Goal: Information Seeking & Learning: Learn about a topic

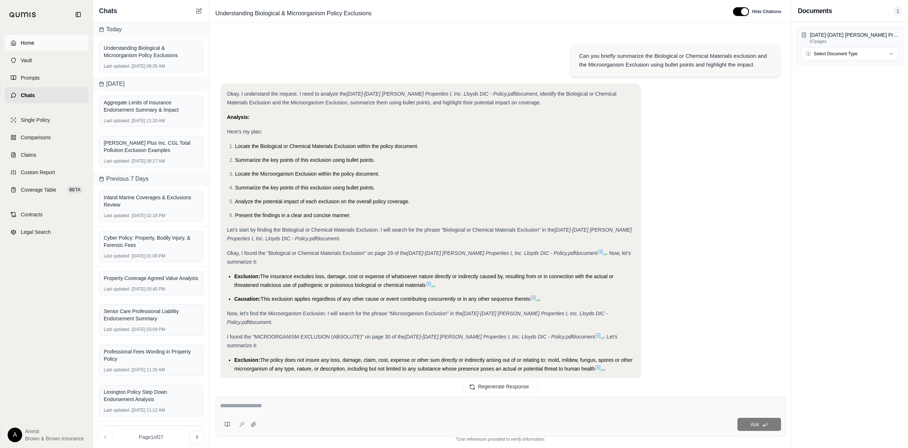
scroll to position [2302, 0]
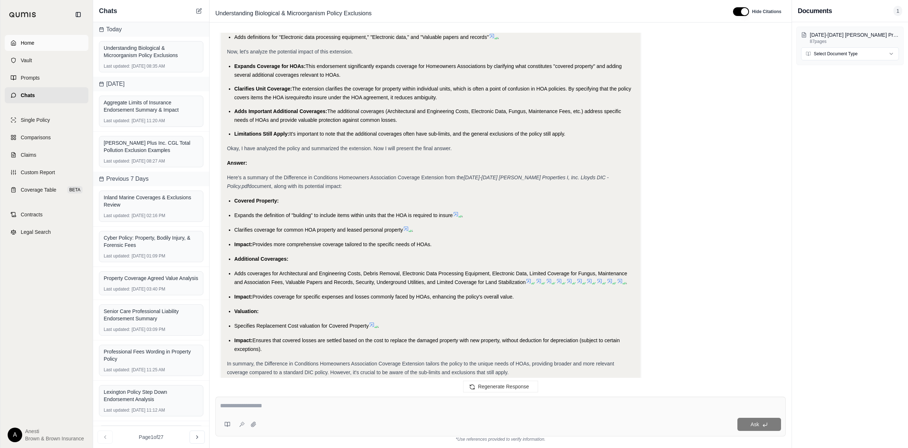
click at [28, 41] on span "Home" at bounding box center [27, 42] width 13 height 7
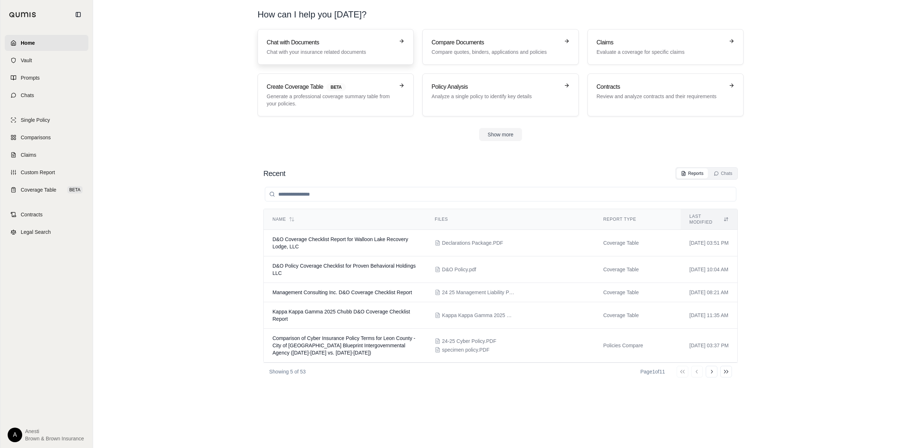
click at [297, 48] on p "Chat with your insurance related documents" at bounding box center [331, 51] width 128 height 7
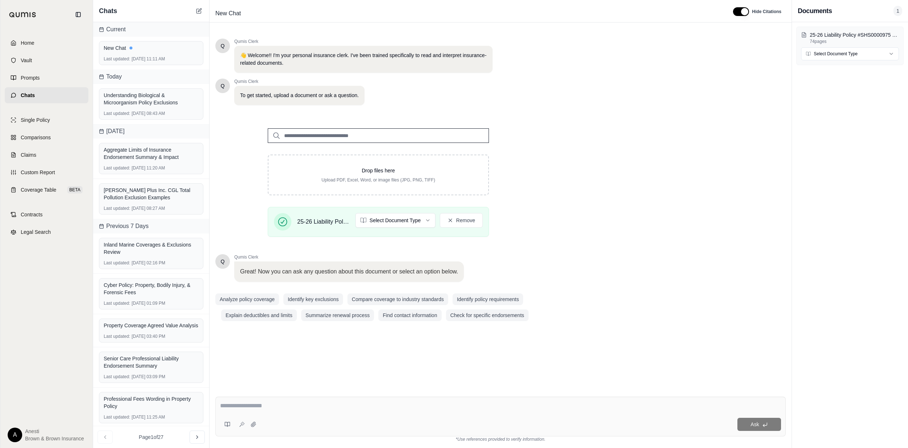
click at [370, 403] on textarea at bounding box center [500, 406] width 561 height 9
click at [233, 409] on textarea at bounding box center [500, 406] width 561 height 9
type textarea "*"
type textarea "**********"
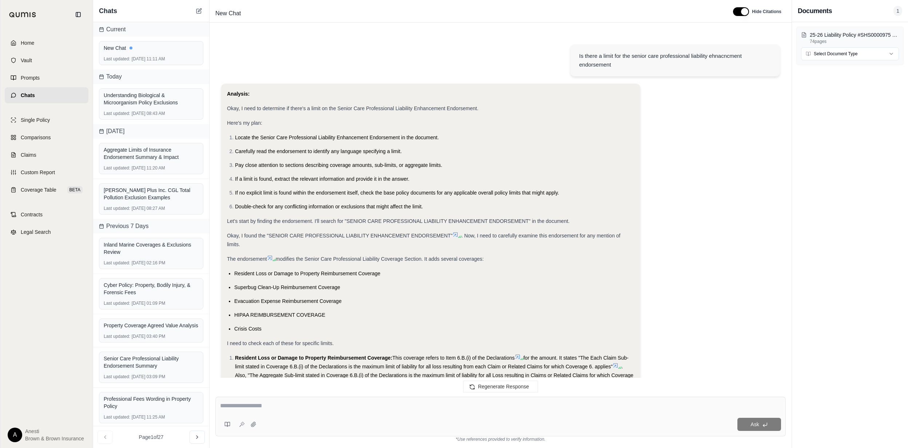
scroll to position [462, 0]
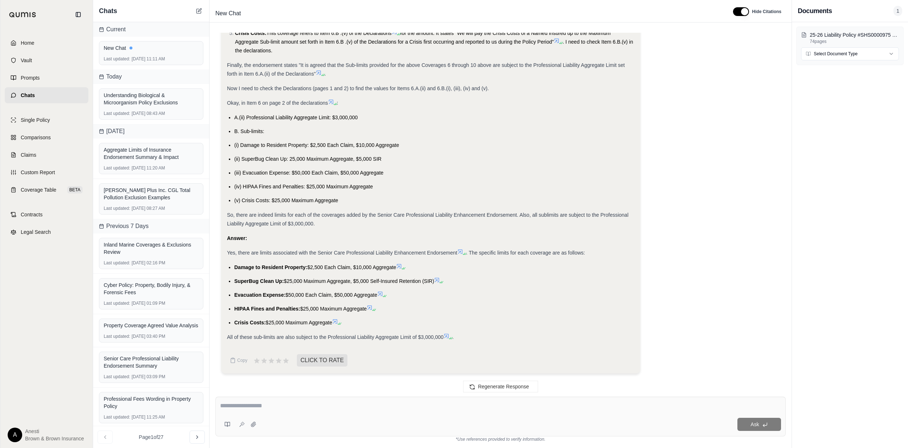
drag, startPoint x: 234, startPoint y: 265, endPoint x: 334, endPoint y: 322, distance: 114.3
click at [334, 322] on ul "Damage to Resident Property: $2,500 Each Claim, $10,000 Aggregate SuperBug Clea…" at bounding box center [431, 295] width 408 height 64
copy ul "Damage to Resident Property: $2,500 Each Claim, $10,000 Aggregate SuperBug Clea…"
click at [269, 278] on span "SuperBug Clean Up:" at bounding box center [258, 281] width 49 height 6
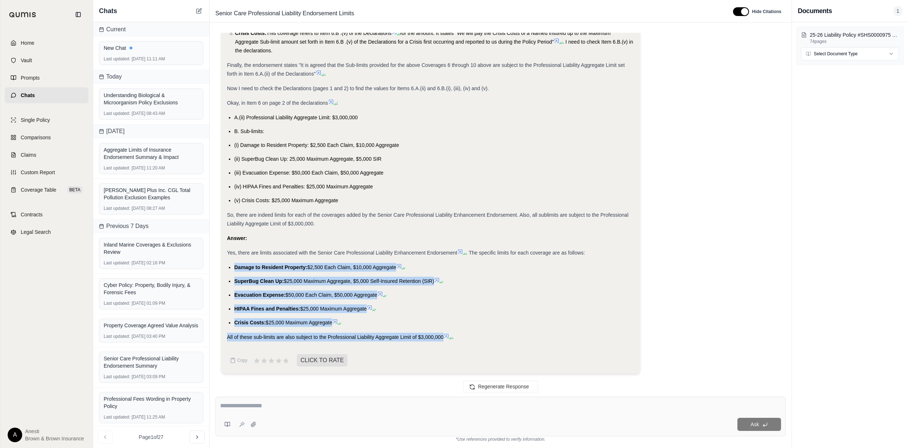
drag, startPoint x: 234, startPoint y: 265, endPoint x: 443, endPoint y: 337, distance: 221.0
copy div "Damage to Resident Property: $2,500 Each Claim, $10,000 Aggregate SuperBug Clea…"
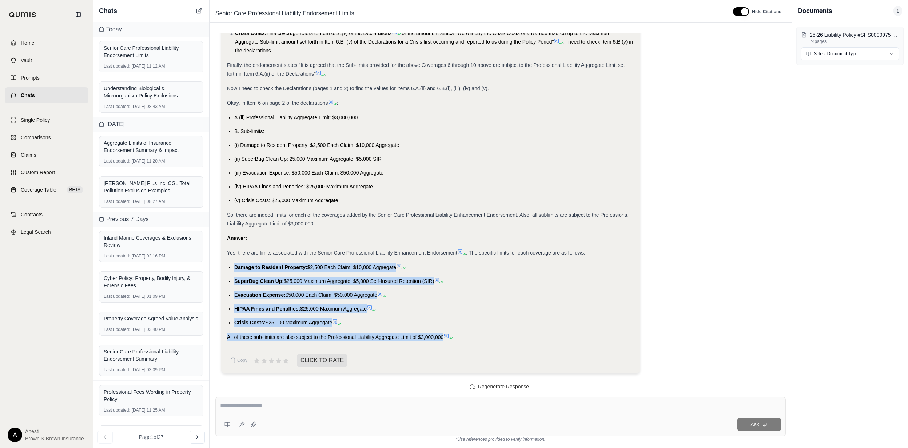
drag, startPoint x: 283, startPoint y: 325, endPoint x: 271, endPoint y: 325, distance: 12.4
click at [282, 325] on span "$25,000 Maximum Aggregate" at bounding box center [299, 323] width 67 height 6
click at [268, 324] on span "$25,000 Maximum Aggregate" at bounding box center [299, 323] width 67 height 6
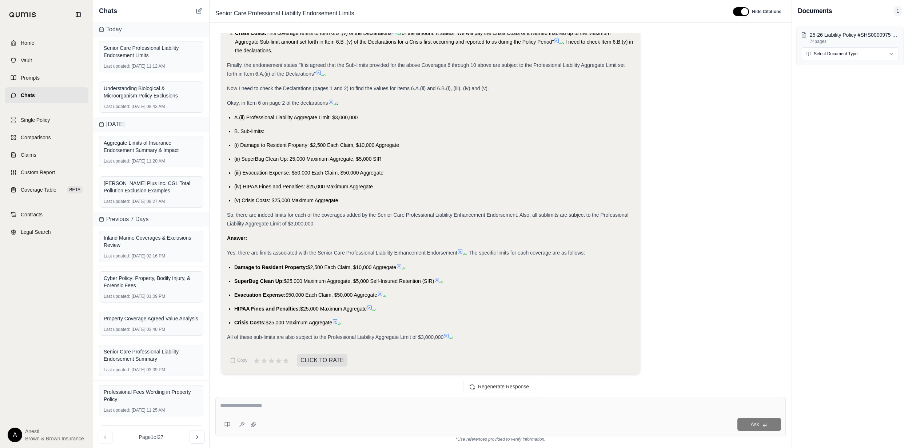
drag, startPoint x: 267, startPoint y: 323, endPoint x: 322, endPoint y: 323, distance: 55.7
click at [322, 323] on span "$25,000 Maximum Aggregate" at bounding box center [299, 323] width 67 height 6
click at [295, 294] on span "$50,000 Each Claim, $50,000 Aggregate" at bounding box center [332, 295] width 92 height 6
drag, startPoint x: 295, startPoint y: 294, endPoint x: 287, endPoint y: 294, distance: 7.6
click at [287, 294] on span "$50,000 Each Claim, $50,000 Aggregate" at bounding box center [332, 295] width 92 height 6
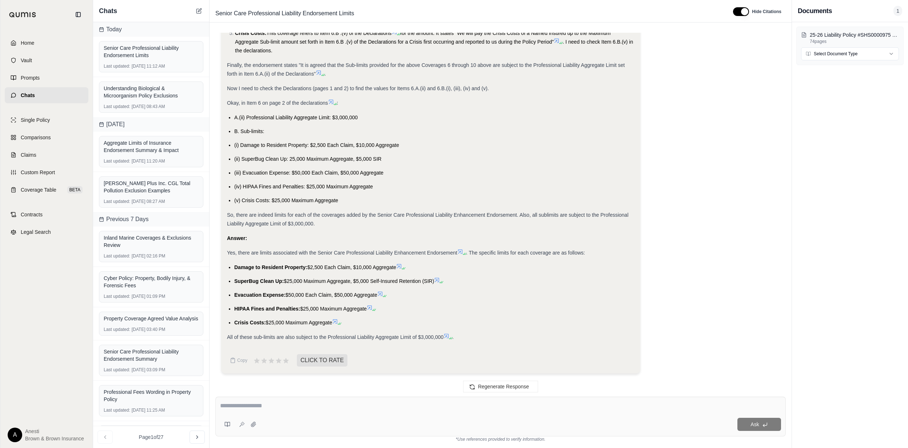
drag, startPoint x: 287, startPoint y: 294, endPoint x: 373, endPoint y: 294, distance: 85.5
click at [373, 294] on span "$50,000 Each Claim, $50,000 Aggregate" at bounding box center [332, 295] width 92 height 6
copy span "$50,000 Each Claim, $50,000 Aggregate"
click at [287, 278] on span "$25,000 Maximum Aggregate, $5,000 Self-Insured Retention (SIR)" at bounding box center [359, 281] width 150 height 6
drag, startPoint x: 284, startPoint y: 278, endPoint x: 439, endPoint y: 278, distance: 154.3
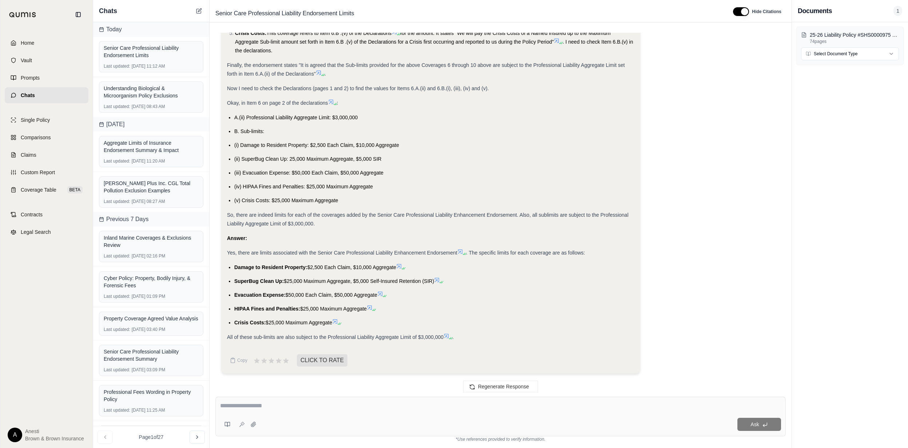
click at [439, 278] on li "SuperBug Clean Up: $25,000 Maximum Aggregate, $5,000 Self-Insured Retention (SI…" at bounding box center [434, 281] width 400 height 9
copy span "$25,000 Maximum Aggregate, $5,000 Self-Insured Retention (SIR)"
click at [306, 266] on span "Damage to Resident Property:" at bounding box center [270, 268] width 73 height 6
drag, startPoint x: 308, startPoint y: 266, endPoint x: 396, endPoint y: 266, distance: 88.8
click at [396, 266] on span "$2,500 Each Claim, $10,000 Aggregate" at bounding box center [352, 268] width 89 height 6
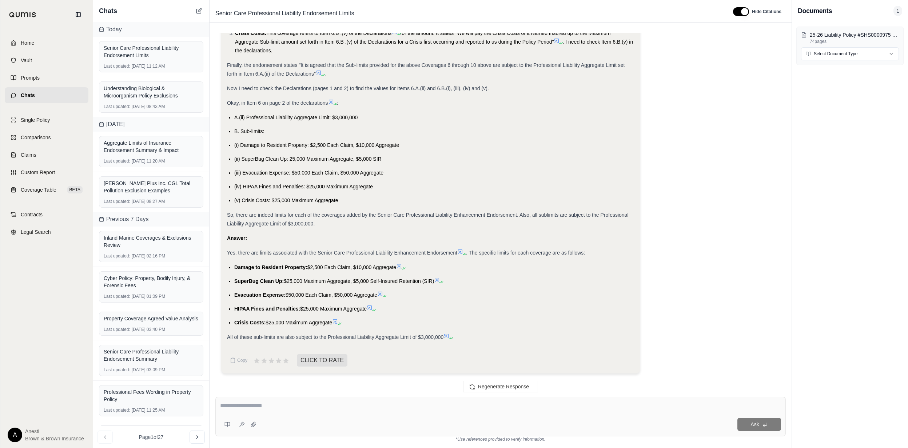
copy span "$2,500 Each Claim, $10,000 Aggregate"
click at [239, 410] on textarea at bounding box center [500, 406] width 561 height 9
type textarea "**********"
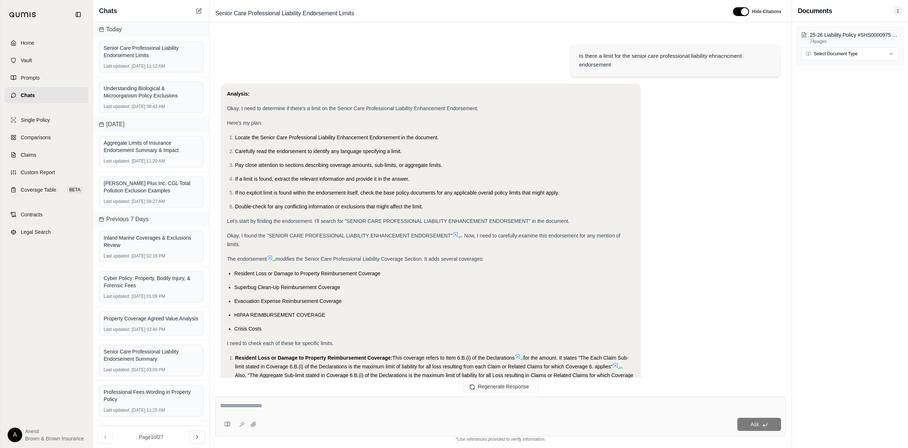
scroll to position [848, 0]
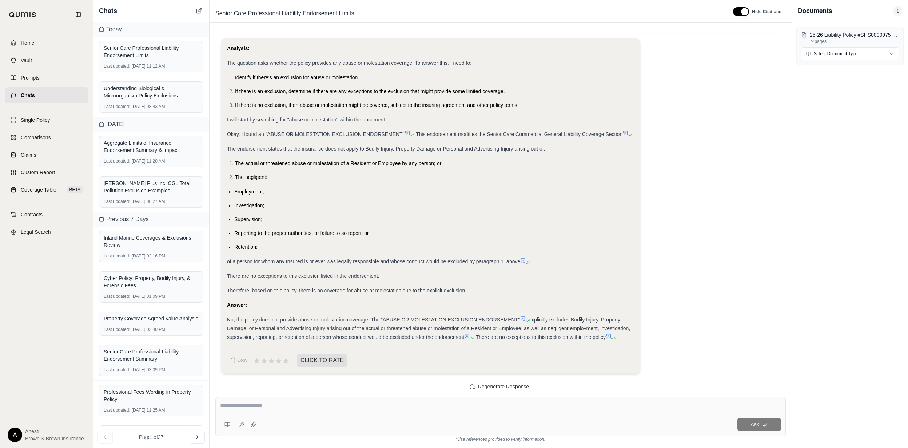
click at [467, 338] on icon at bounding box center [467, 336] width 4 height 4
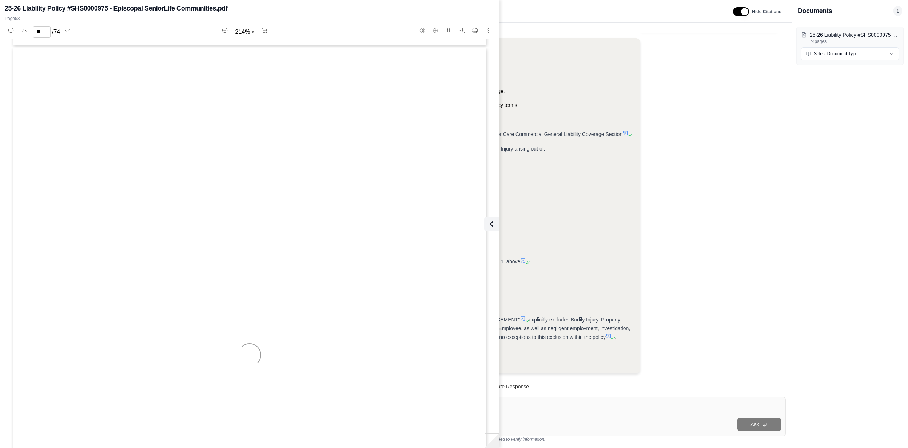
scroll to position [32059, 0]
drag, startPoint x: 48, startPoint y: 32, endPoint x: 31, endPoint y: 31, distance: 17.1
click at [31, 31] on div "** / 74" at bounding box center [46, 32] width 30 height 12
type input "**"
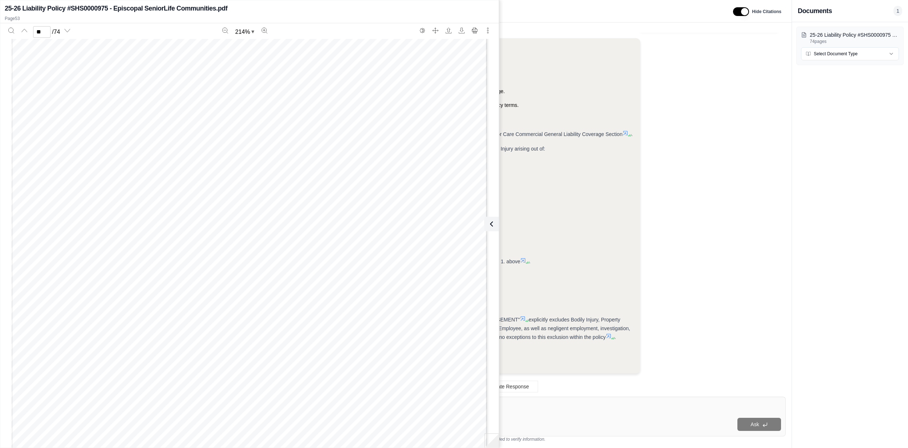
drag, startPoint x: 489, startPoint y: 221, endPoint x: 464, endPoint y: 373, distance: 154.2
click at [489, 221] on icon at bounding box center [491, 224] width 9 height 9
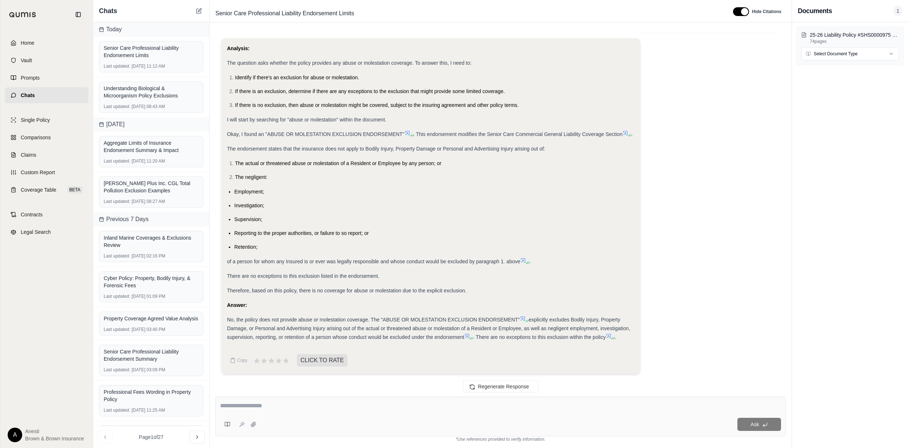
click at [428, 406] on textarea at bounding box center [500, 406] width 561 height 9
type textarea "*"
type textarea "**********"
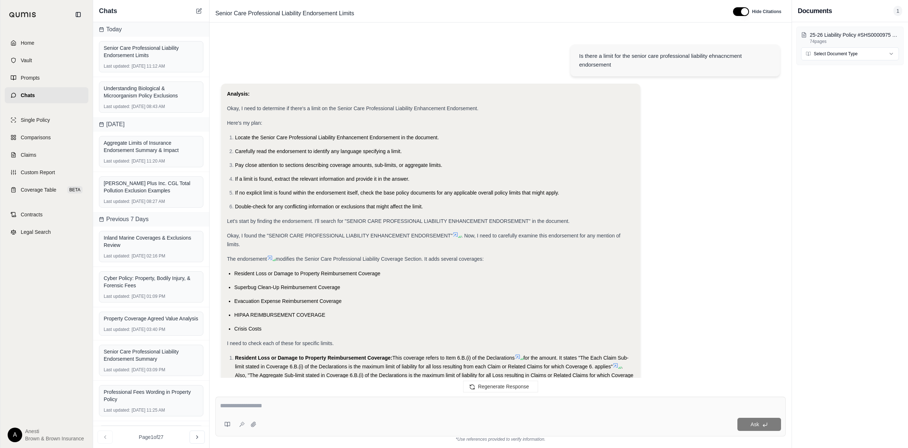
scroll to position [1307, 0]
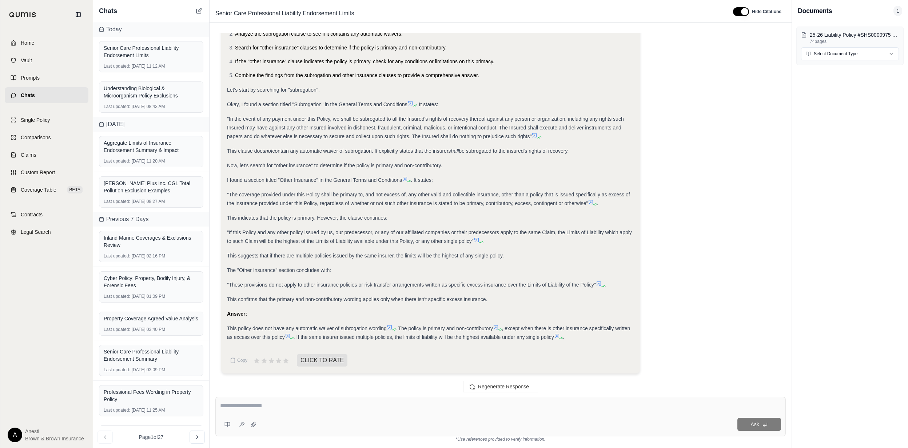
click at [481, 345] on div "Analysis: I need to determine if the policy contains any automatic waiver of su…" at bounding box center [431, 160] width 408 height 376
click at [53, 39] on link "Home" at bounding box center [47, 43] width 84 height 16
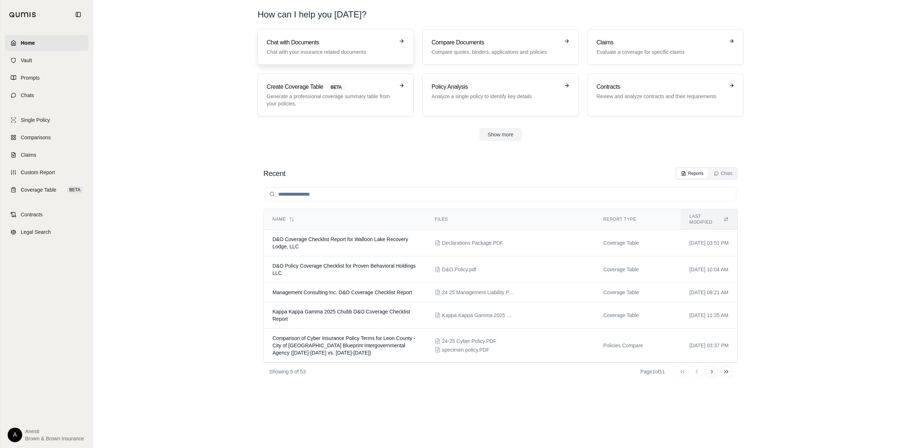
click at [321, 48] on p "Chat with your insurance related documents" at bounding box center [331, 51] width 128 height 7
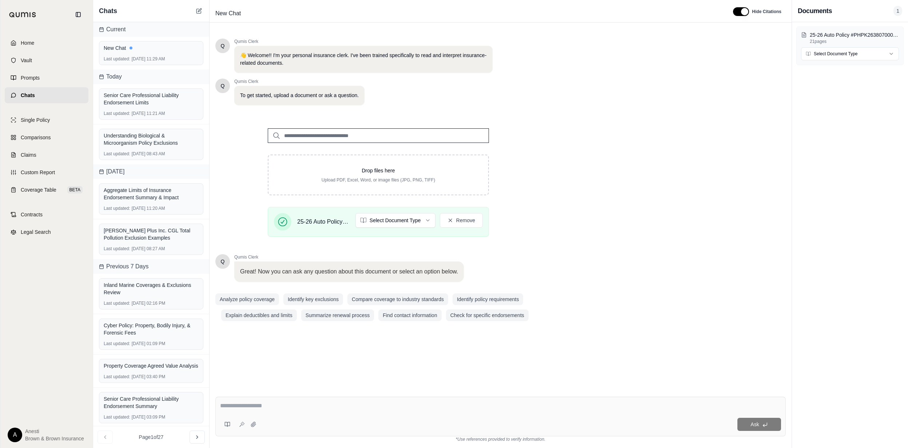
click at [255, 411] on div at bounding box center [500, 407] width 561 height 11
click at [255, 407] on textarea at bounding box center [500, 406] width 561 height 9
type textarea "**********"
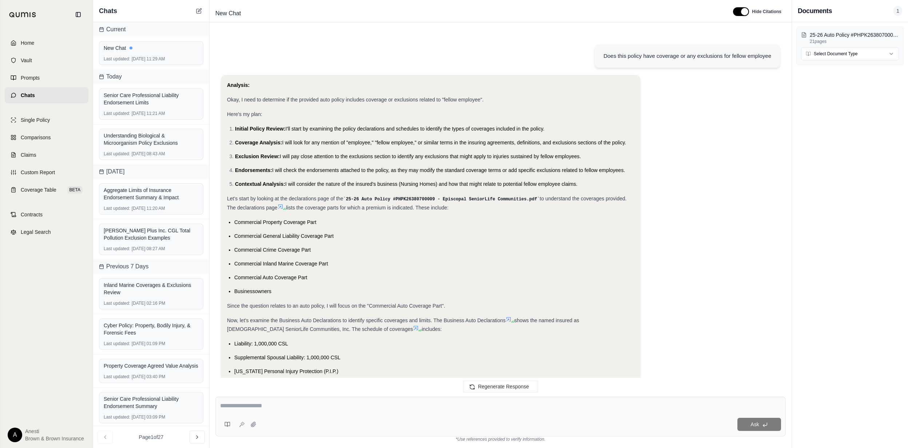
click at [284, 207] on icon at bounding box center [286, 209] width 4 height 4
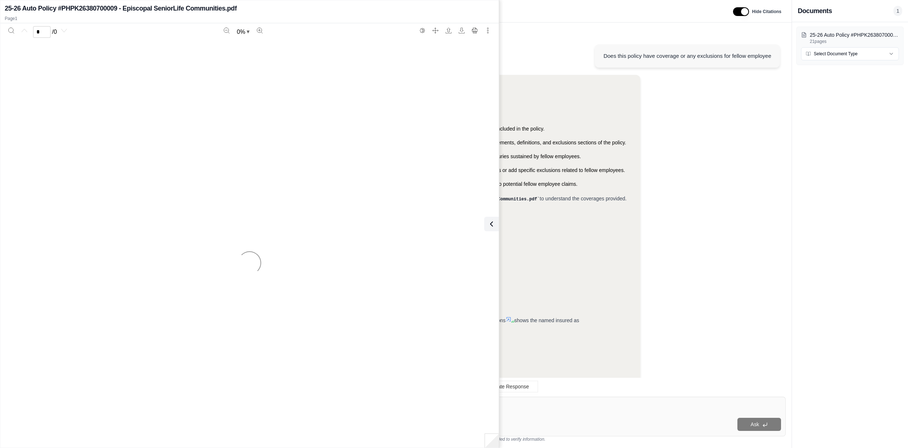
scroll to position [325, 0]
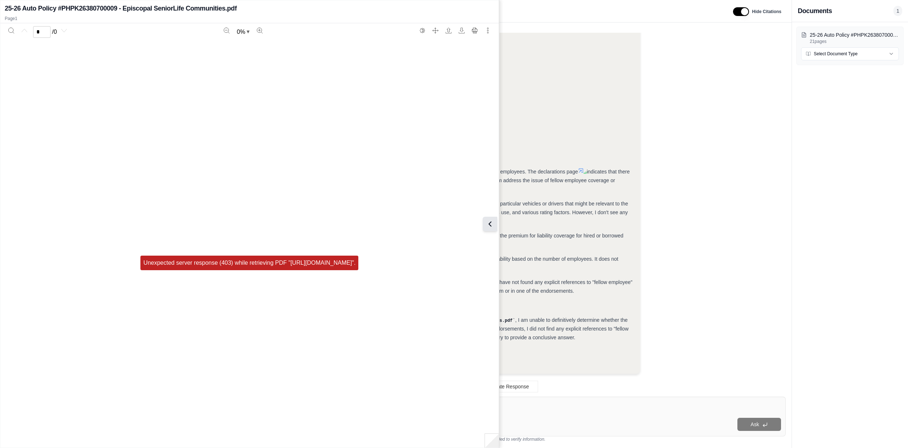
click at [488, 224] on icon at bounding box center [490, 224] width 9 height 9
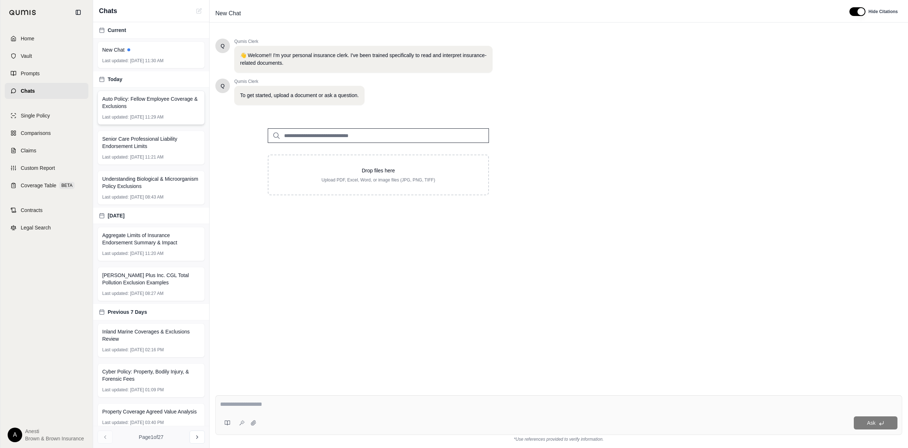
click at [123, 107] on span "Auto Policy: Fellow Employee Coverage & Exclusions" at bounding box center [151, 102] width 98 height 15
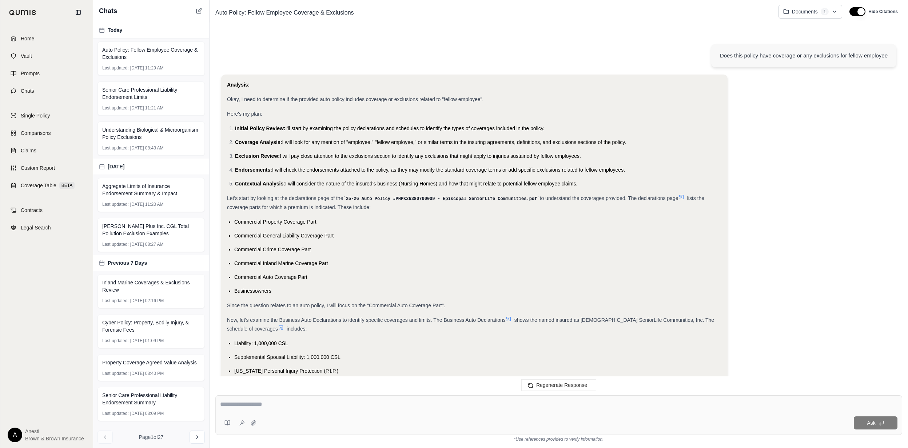
scroll to position [318, 0]
